Goal: Transaction & Acquisition: Purchase product/service

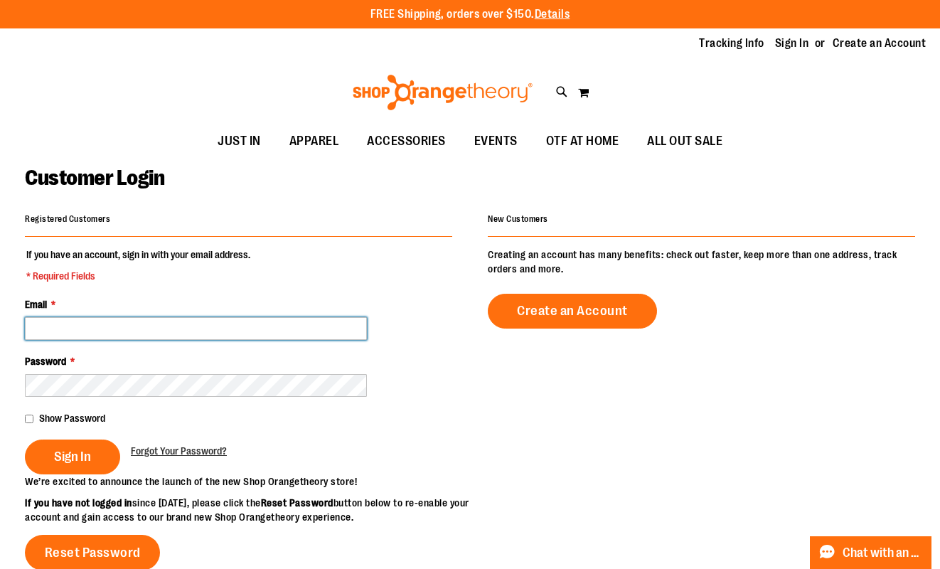
type input "**********"
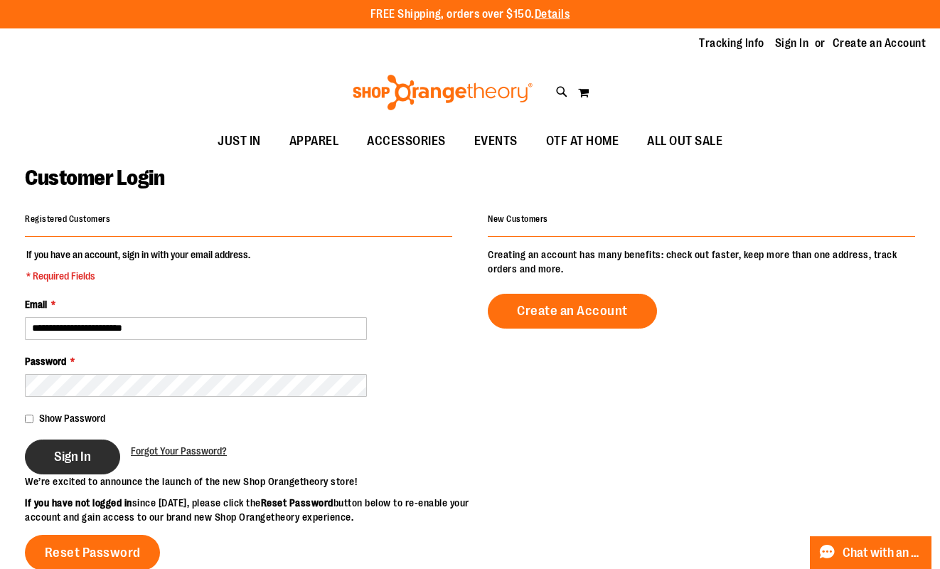
click at [52, 448] on button "Sign In" at bounding box center [72, 457] width 95 height 35
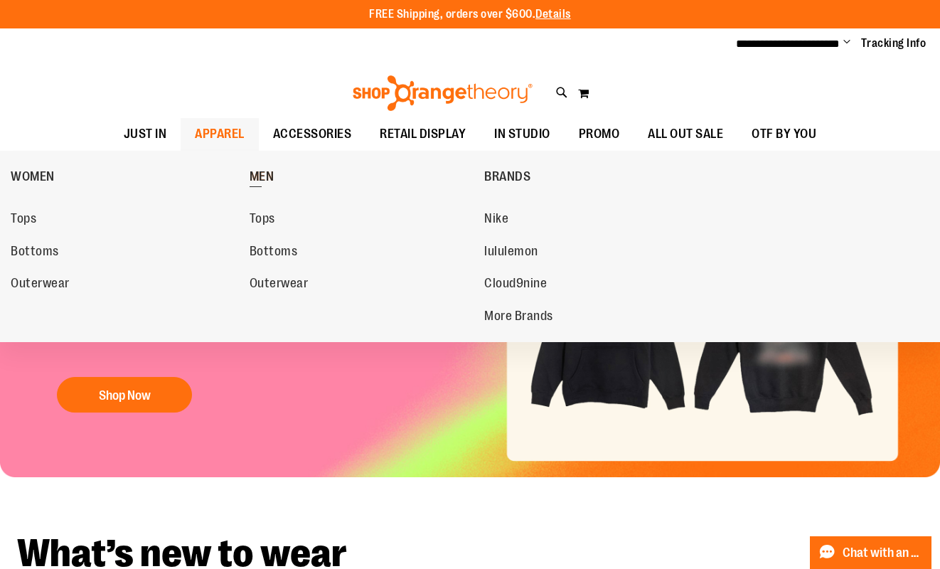
click at [264, 178] on span "MEN" at bounding box center [262, 178] width 25 height 18
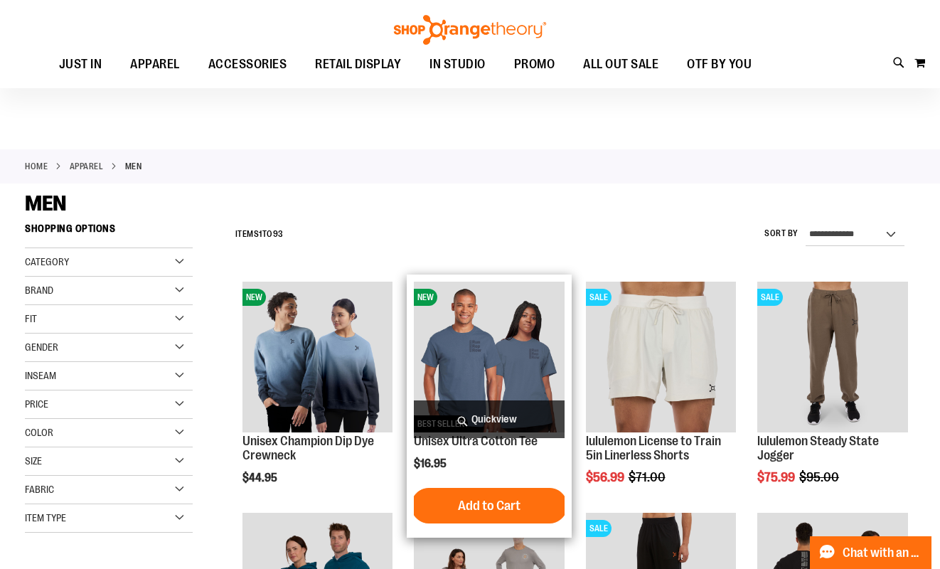
scroll to position [12, 0]
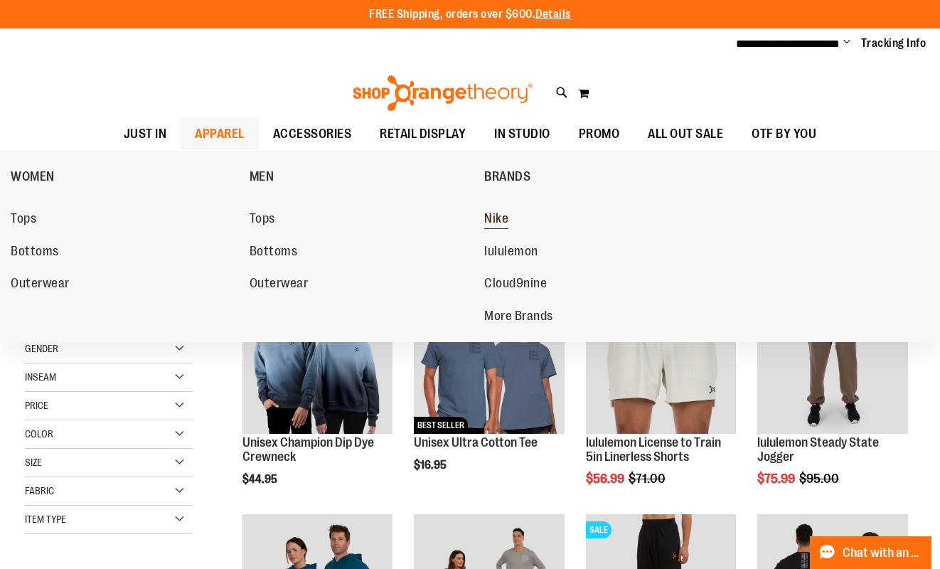
click at [503, 213] on span "Nike" at bounding box center [496, 220] width 24 height 18
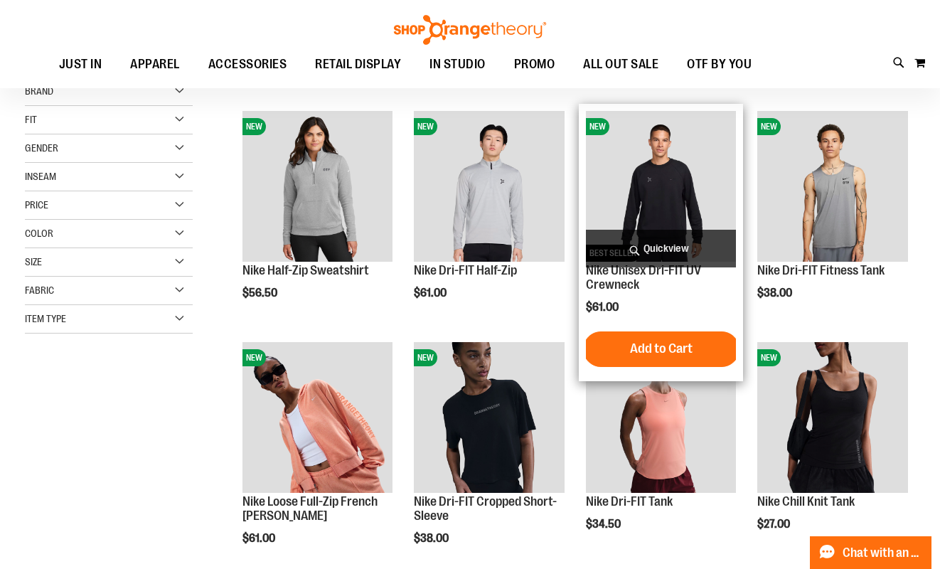
scroll to position [187, 0]
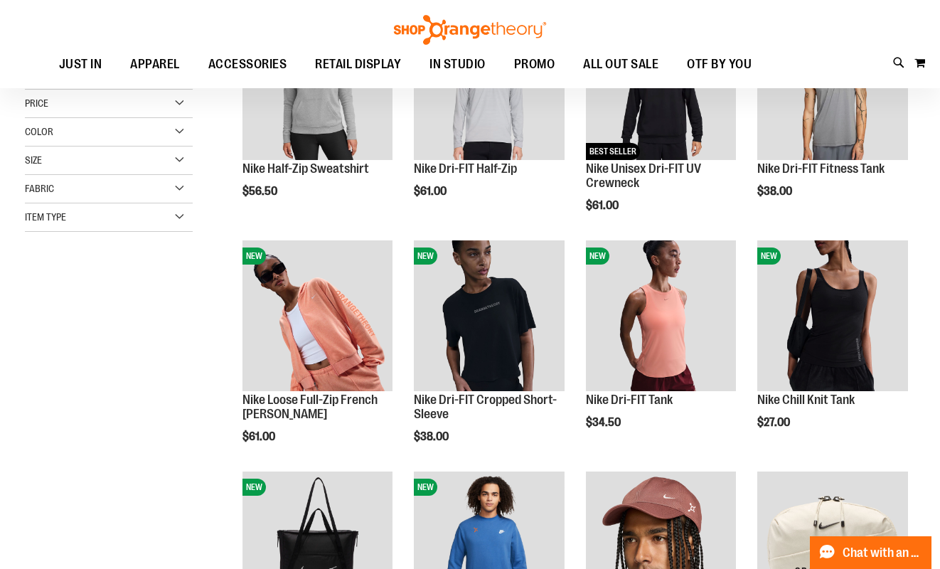
scroll to position [144, 0]
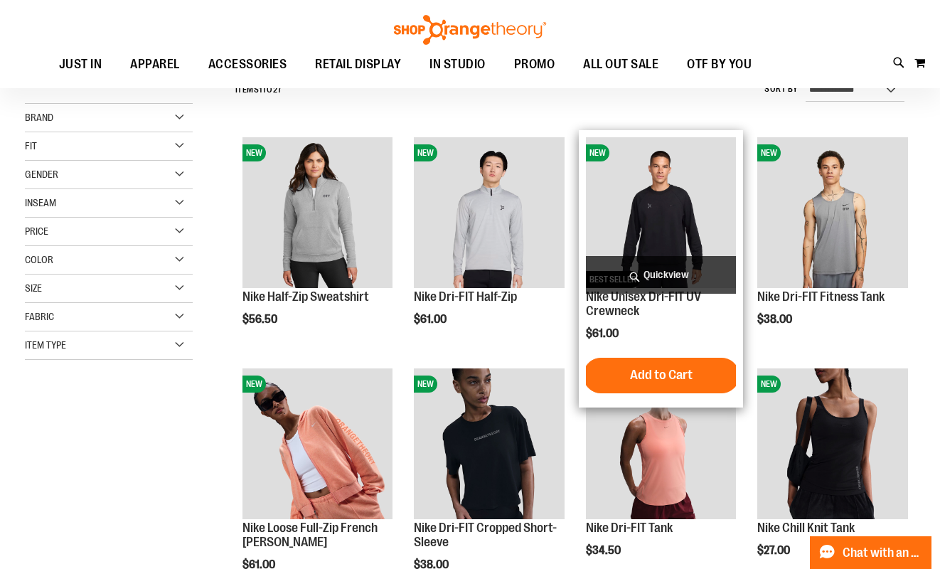
click at [684, 216] on img "product" at bounding box center [661, 212] width 151 height 151
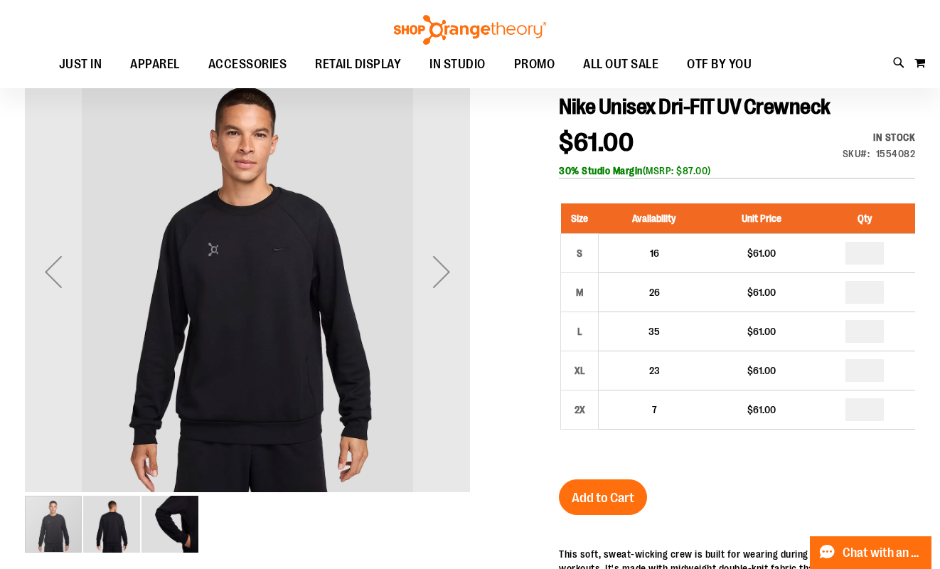
scroll to position [101, 0]
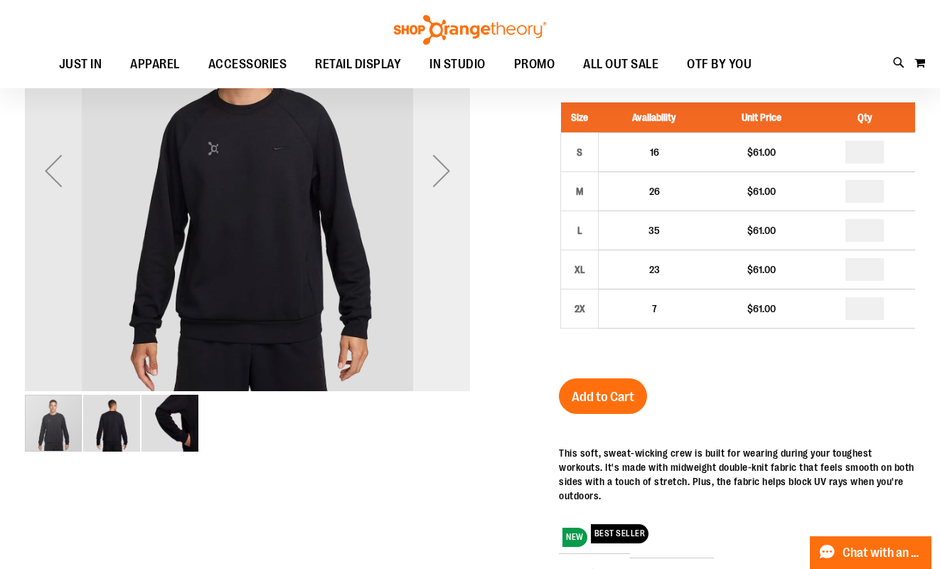
click at [440, 166] on div "Next" at bounding box center [441, 170] width 57 height 57
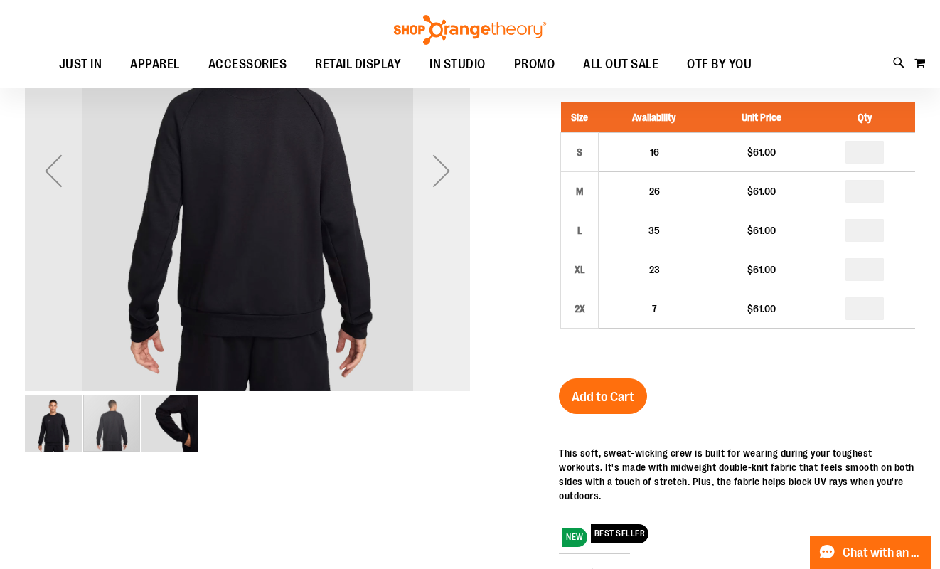
click at [440, 166] on div "Next" at bounding box center [441, 170] width 57 height 57
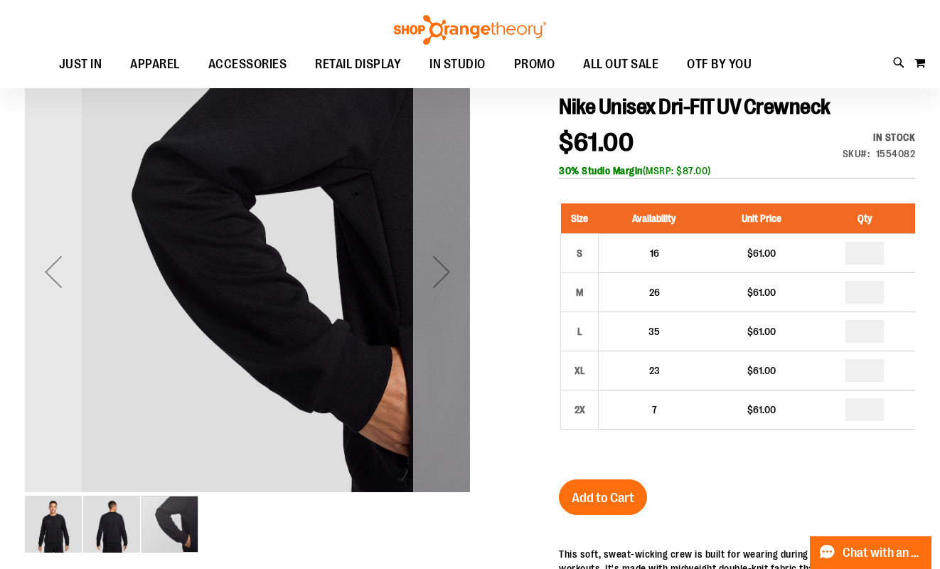
scroll to position [0, 0]
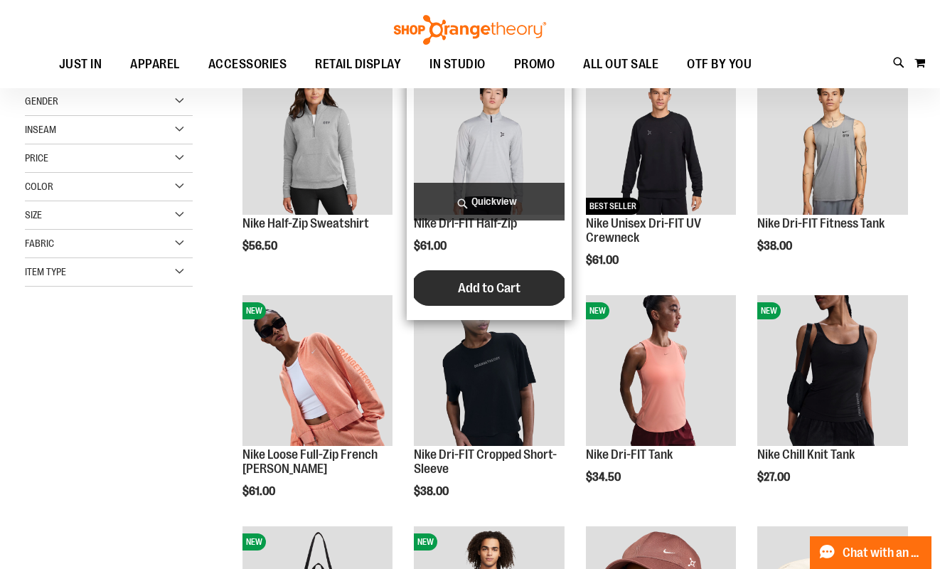
scroll to position [3, 0]
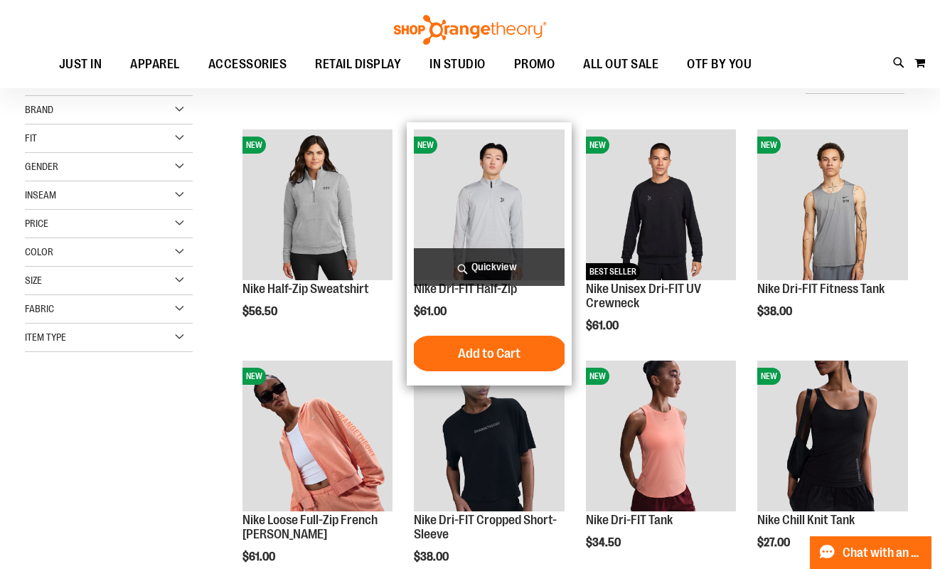
click at [499, 199] on img "product" at bounding box center [489, 204] width 151 height 151
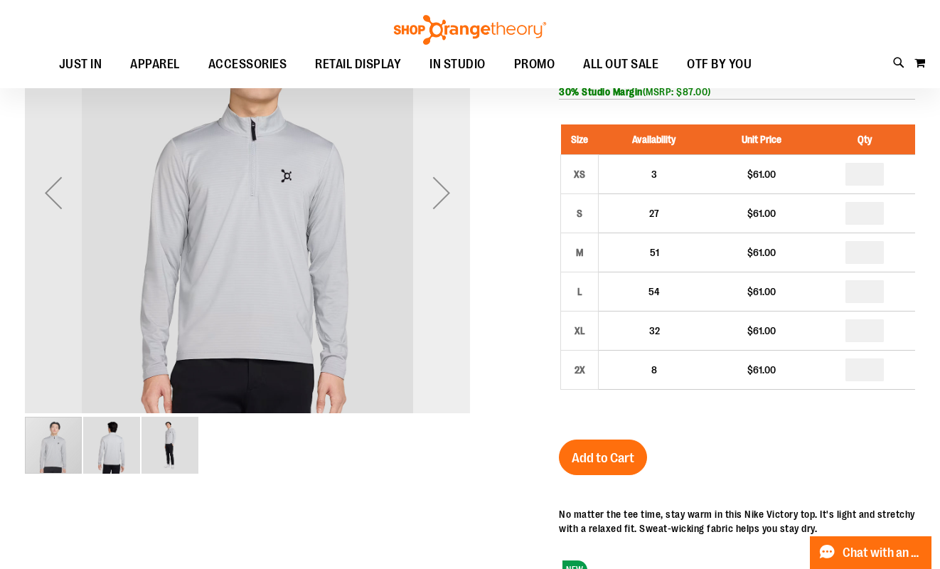
scroll to position [79, 0]
click at [443, 202] on div "Next" at bounding box center [441, 192] width 57 height 57
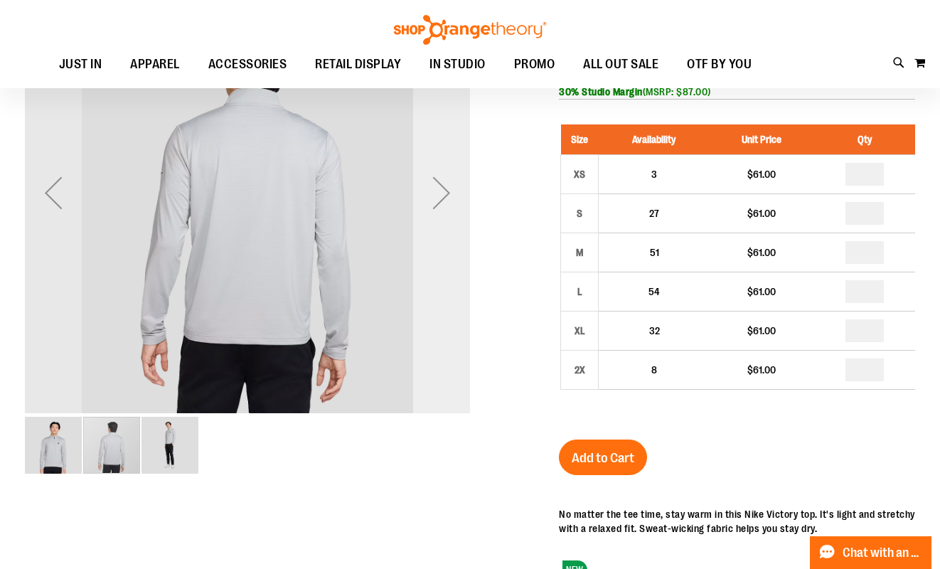
click at [441, 196] on div "Next" at bounding box center [441, 192] width 57 height 57
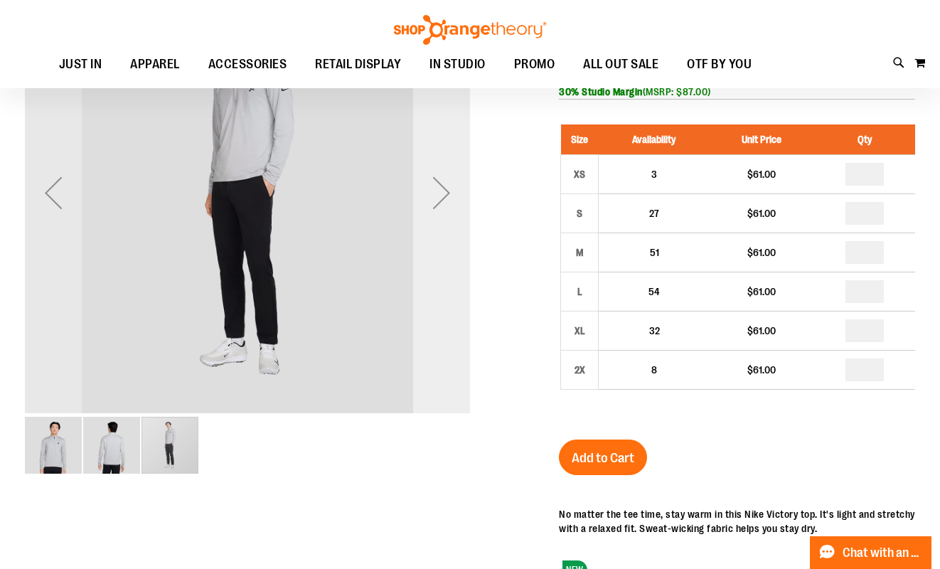
click at [441, 196] on div "Next" at bounding box center [441, 192] width 57 height 57
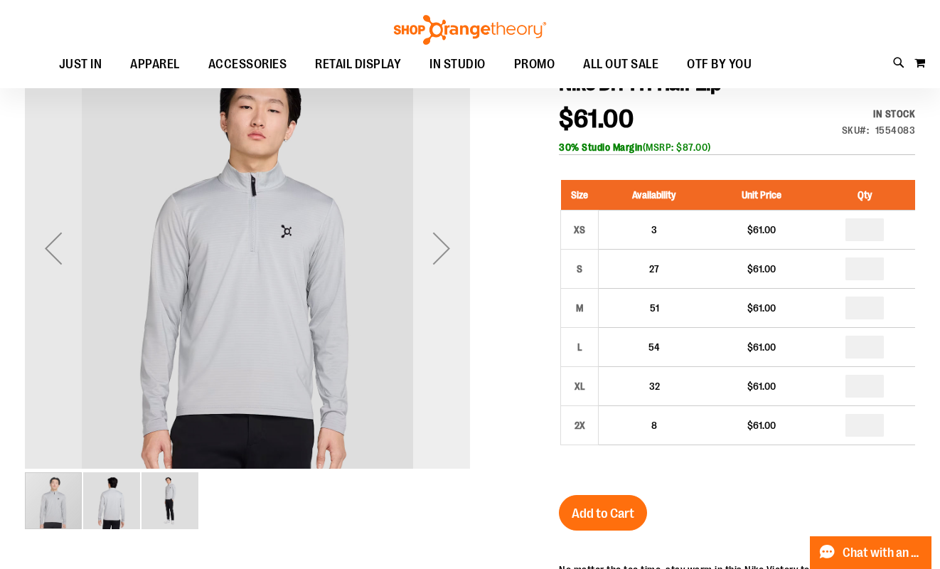
scroll to position [15, 0]
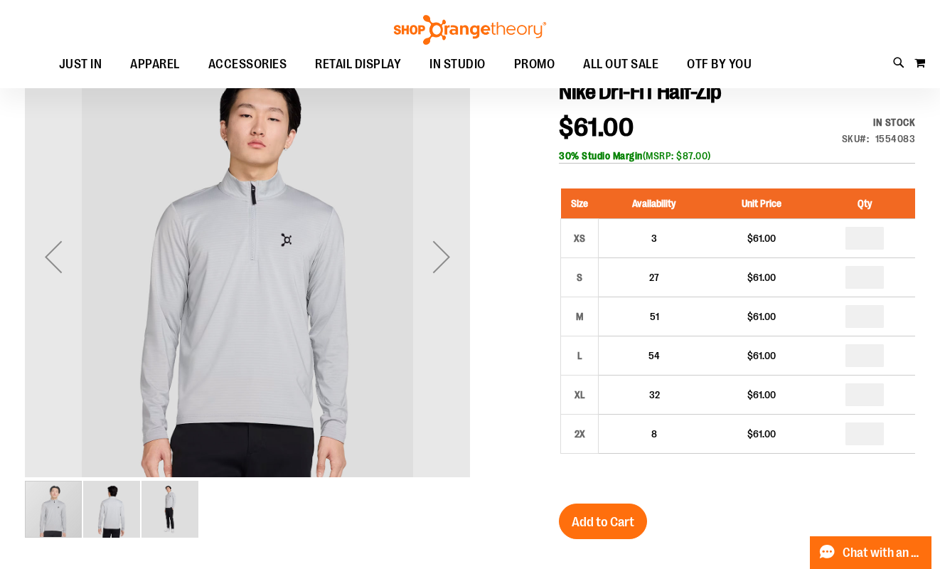
click at [187, 511] on img "image 3 of 3" at bounding box center [170, 509] width 57 height 57
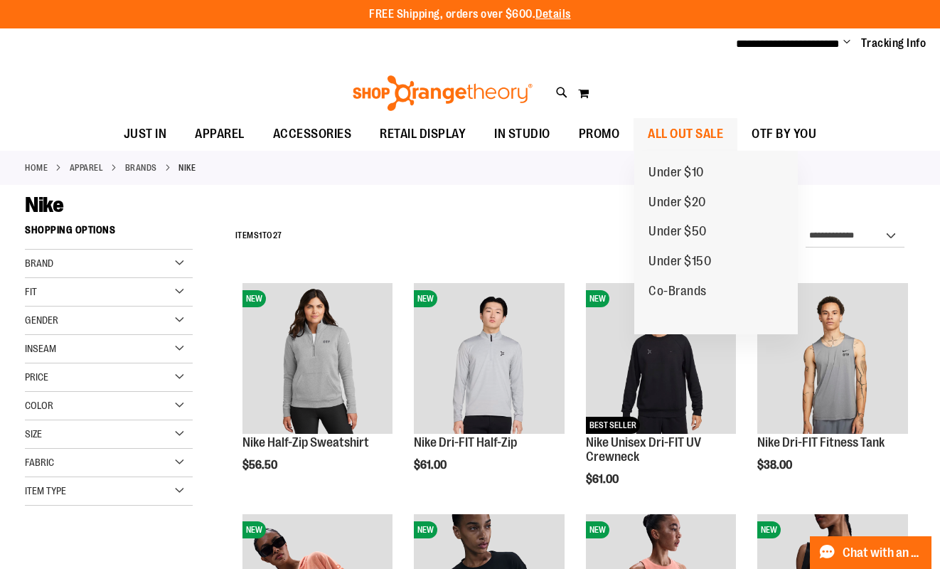
click at [681, 139] on span "ALL OUT SALE" at bounding box center [685, 134] width 75 height 32
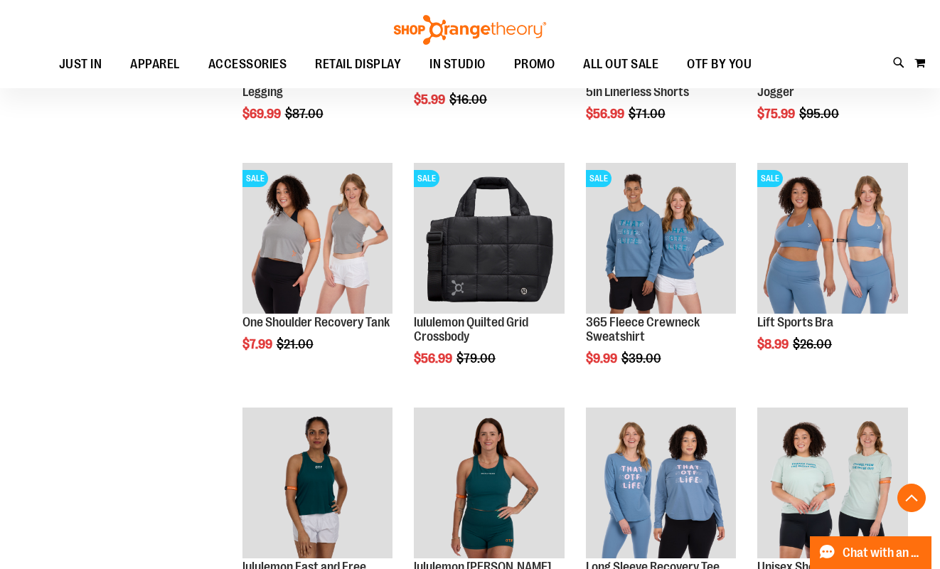
scroll to position [929, 0]
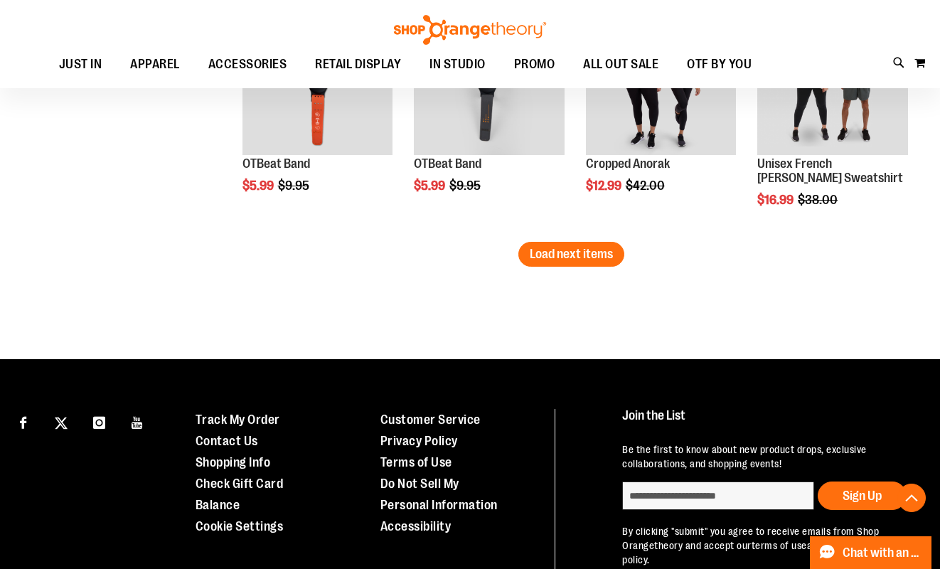
scroll to position [2152, 0]
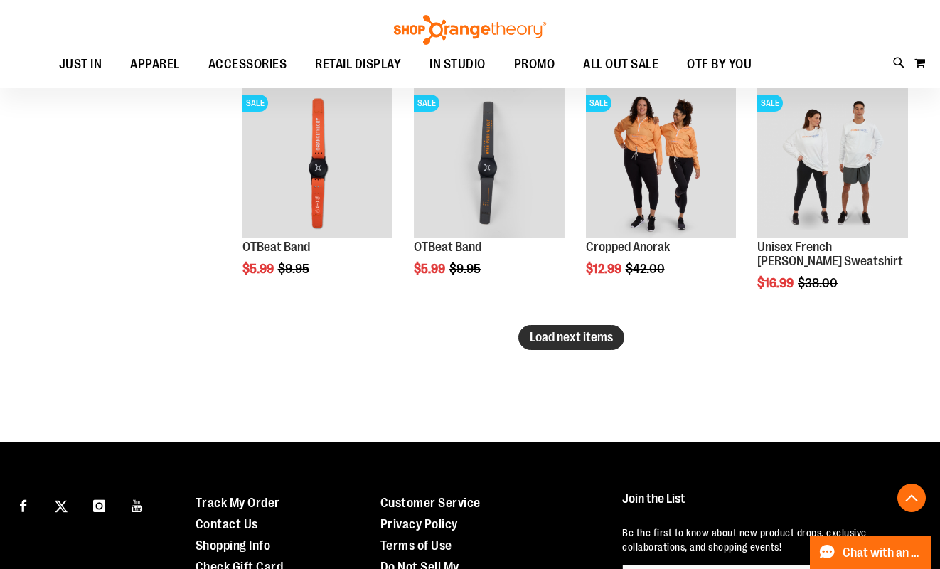
click at [569, 344] on span "Load next items" at bounding box center [571, 337] width 83 height 14
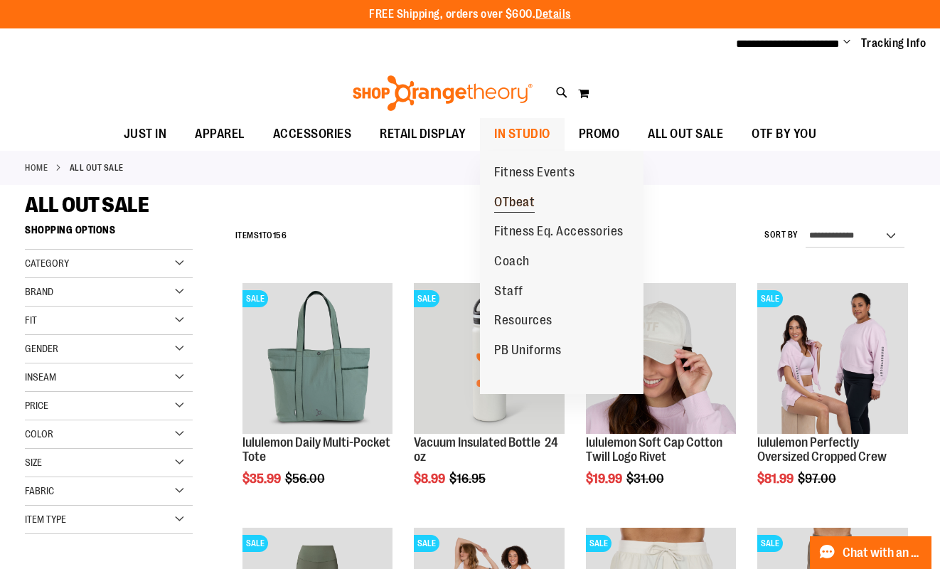
click at [512, 203] on span "OTbeat" at bounding box center [514, 204] width 41 height 18
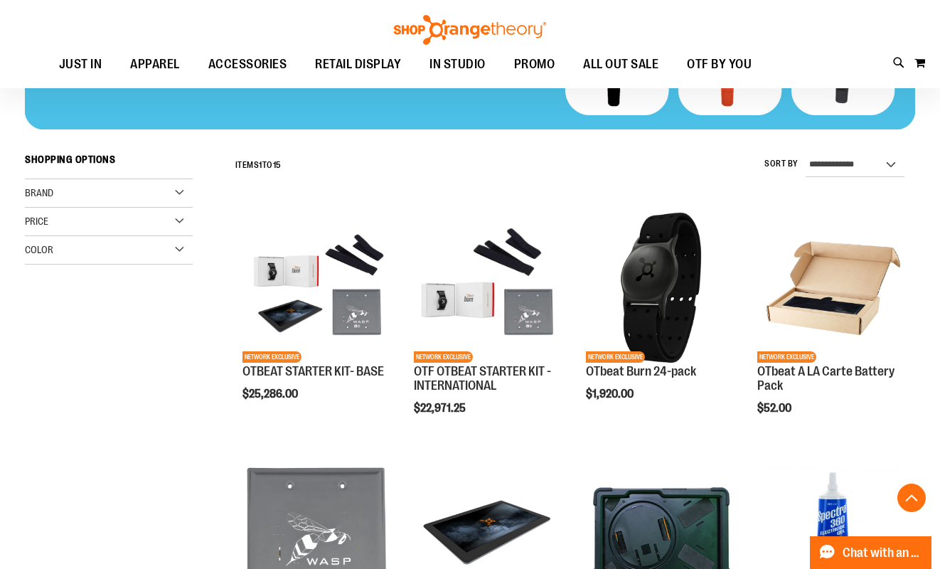
scroll to position [293, 1]
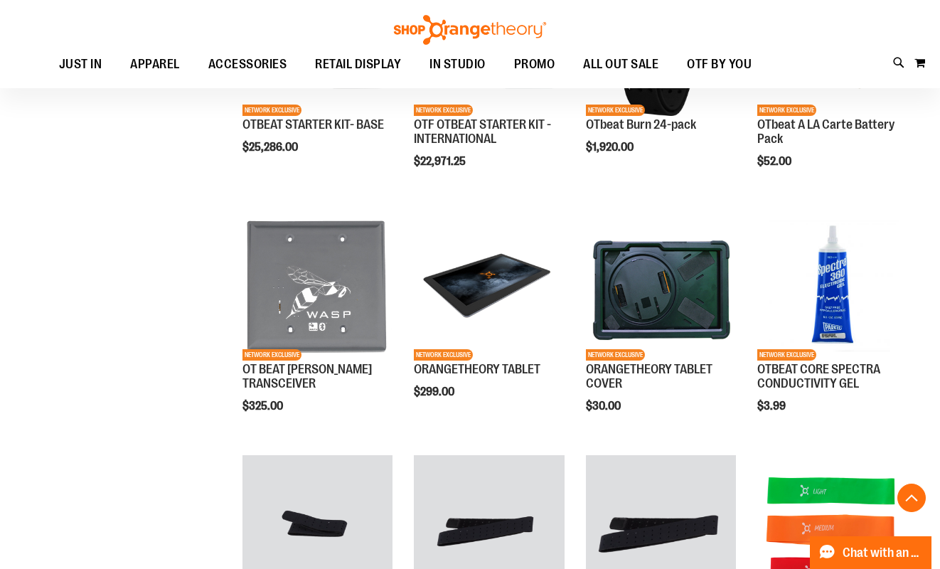
scroll to position [150, 0]
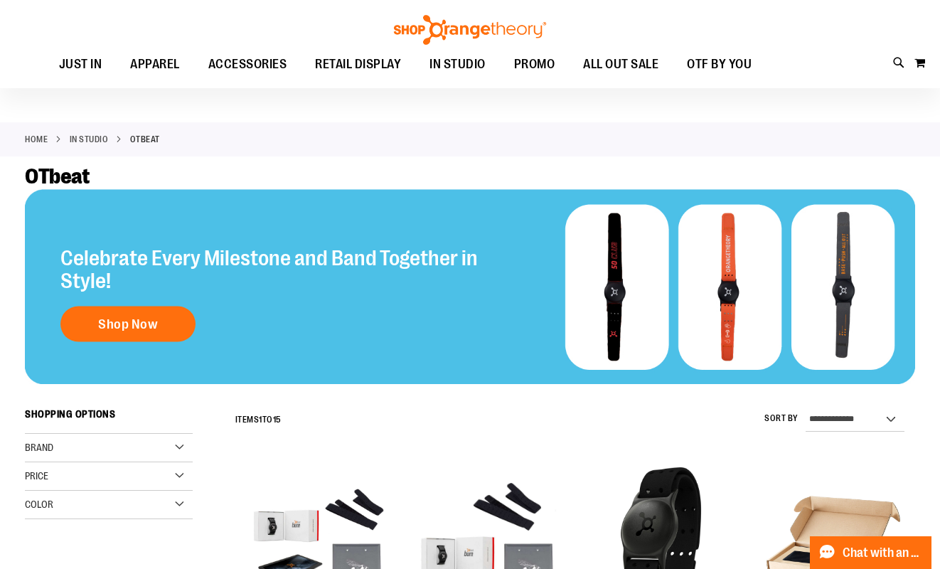
scroll to position [26, 0]
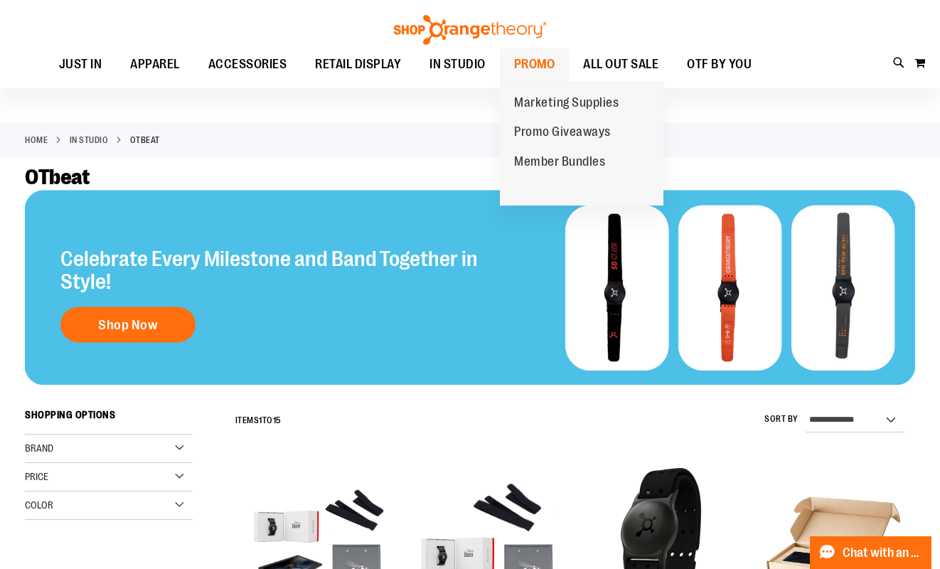
click at [527, 70] on span "PROMO" at bounding box center [534, 64] width 41 height 32
